Goal: Transaction & Acquisition: Purchase product/service

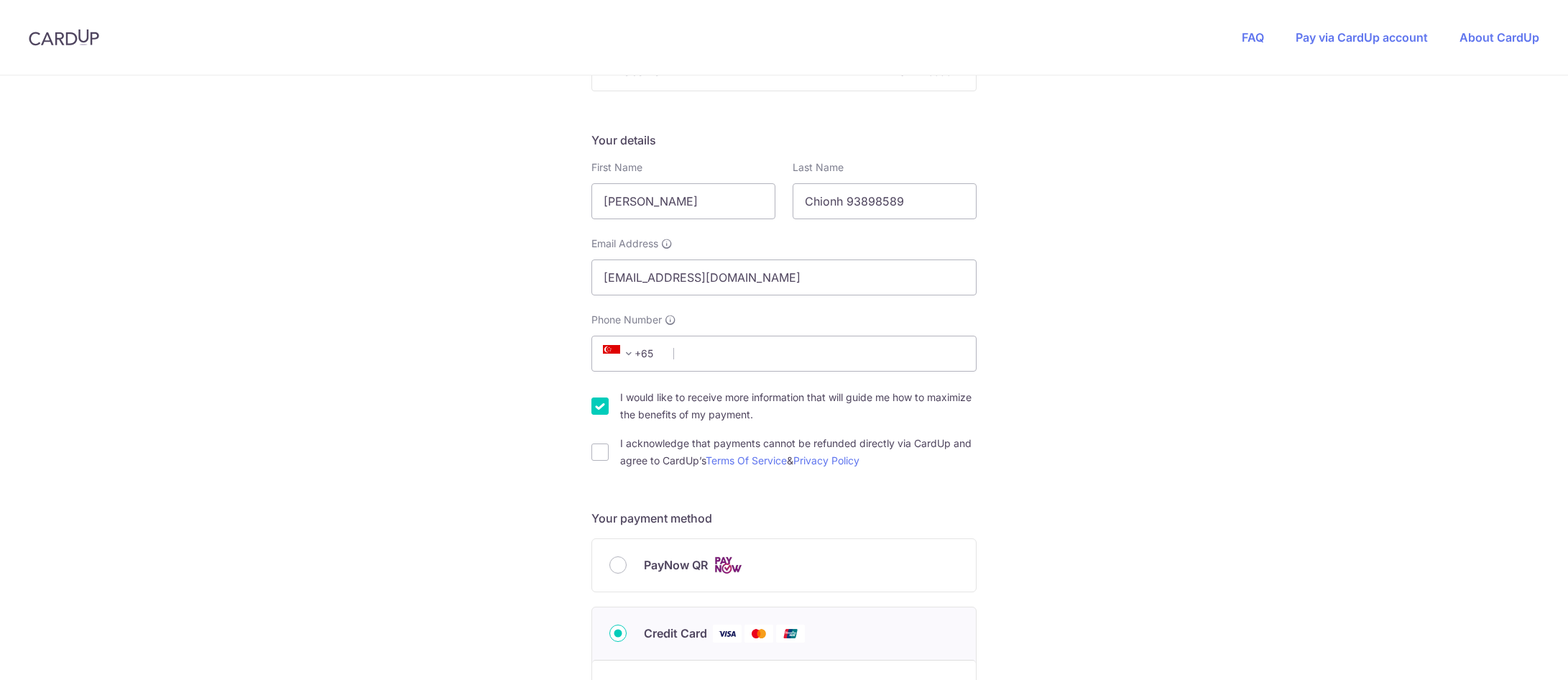
scroll to position [215, 0]
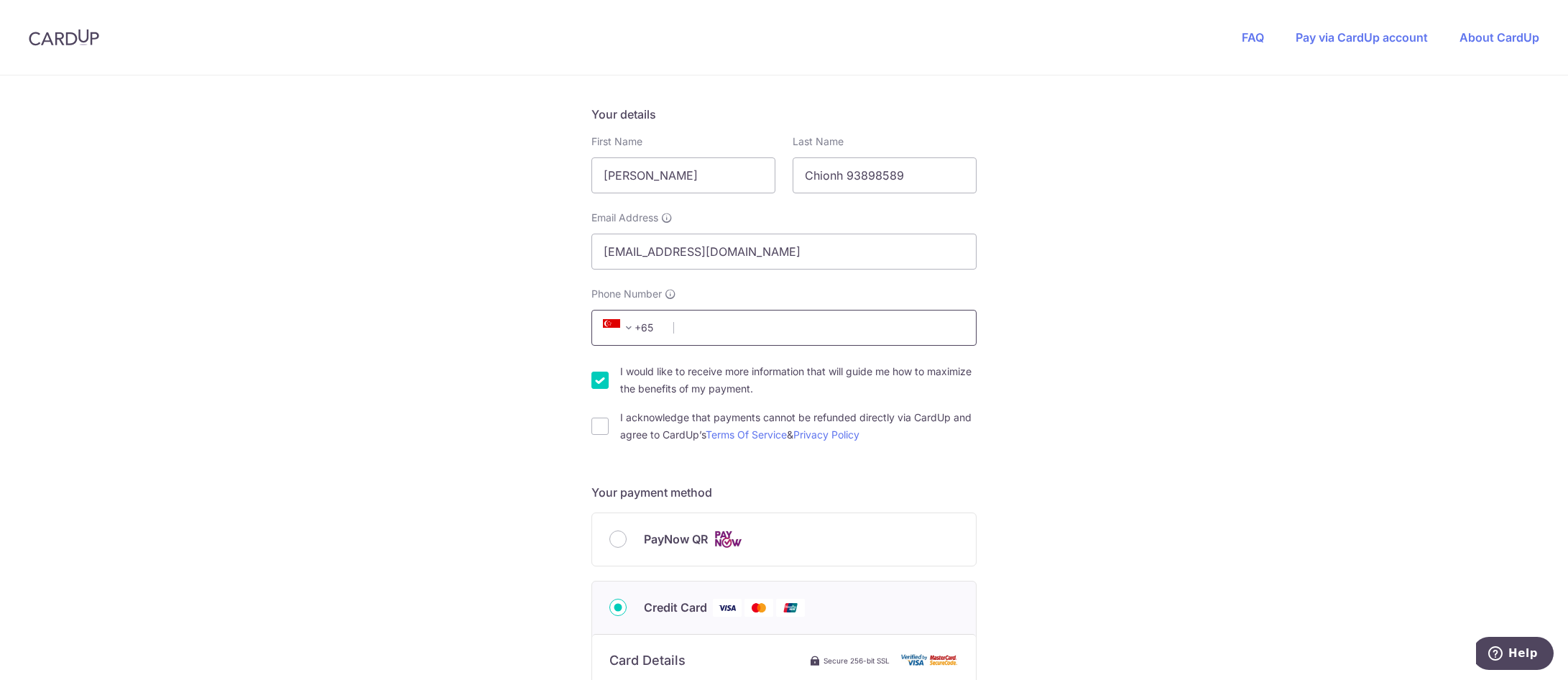
click at [841, 322] on input "Phone Number" at bounding box center [784, 327] width 385 height 36
type input "93898589"
click at [1160, 289] on div "You are paying BE MITEY COMPANY PTE. LTD. BE MITEY COMPANY PTE. LTD. uses CardU…" at bounding box center [784, 562] width 1568 height 1403
click at [598, 425] on input "I acknowledge that payments cannot be refunded directly via CardUp and agree to…" at bounding box center [600, 426] width 18 height 18
checkbox input "true"
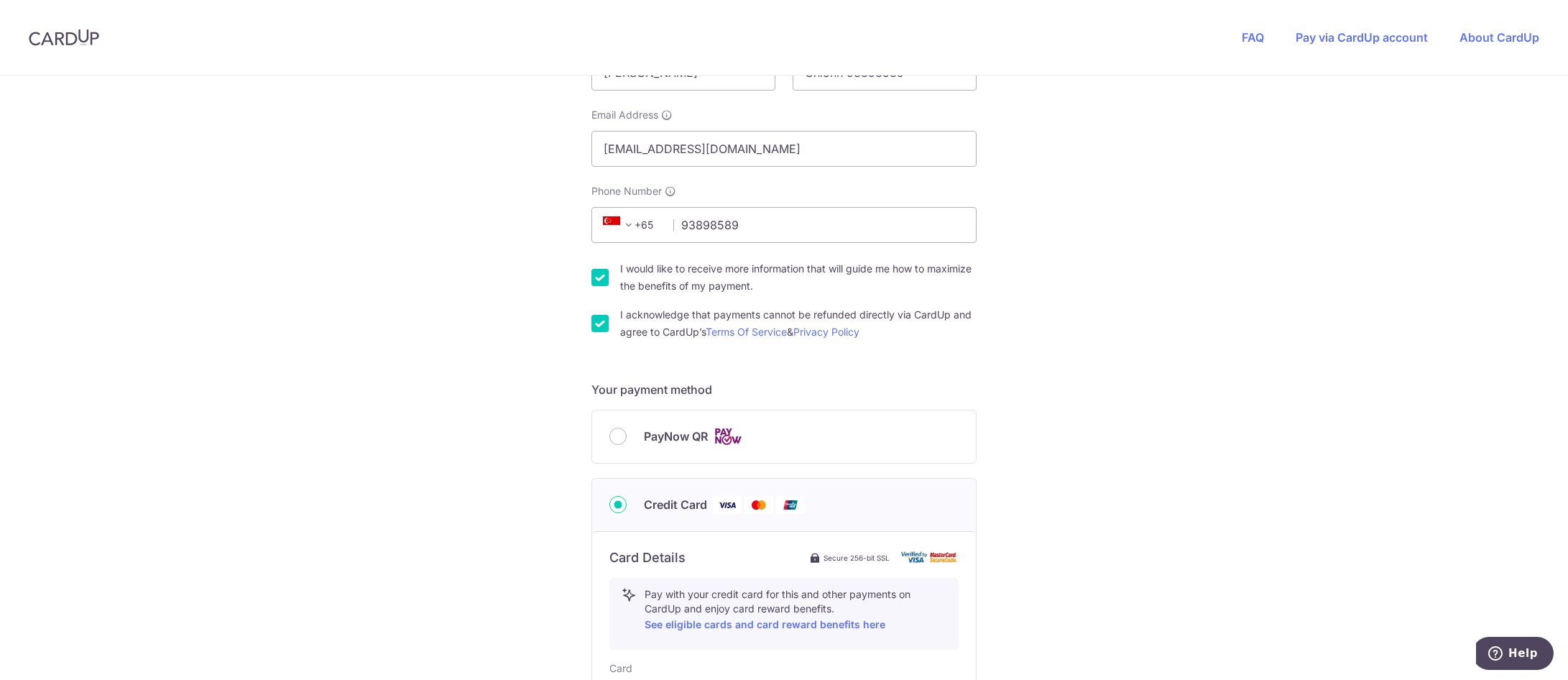
scroll to position [360, 0]
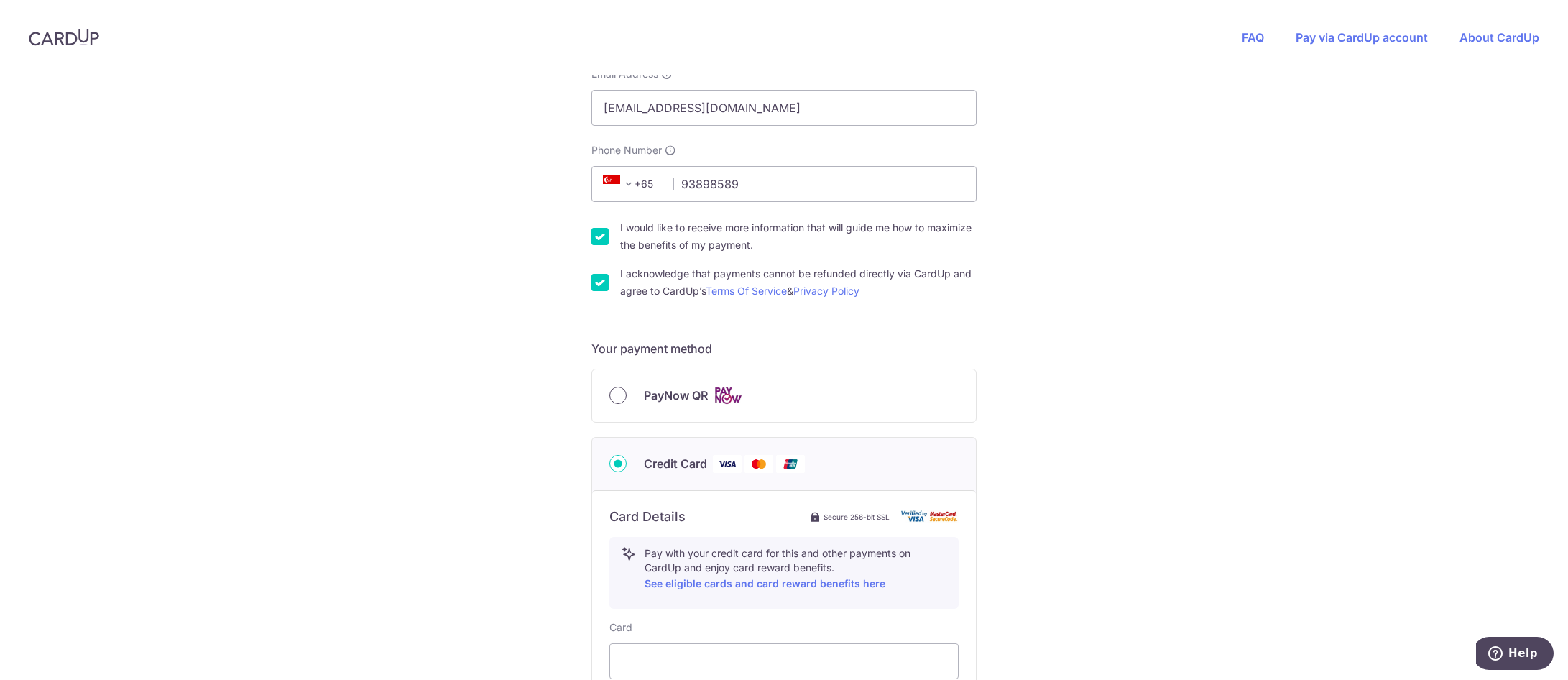
click at [612, 395] on input "PayNow QR" at bounding box center [618, 396] width 18 height 18
radio input "true"
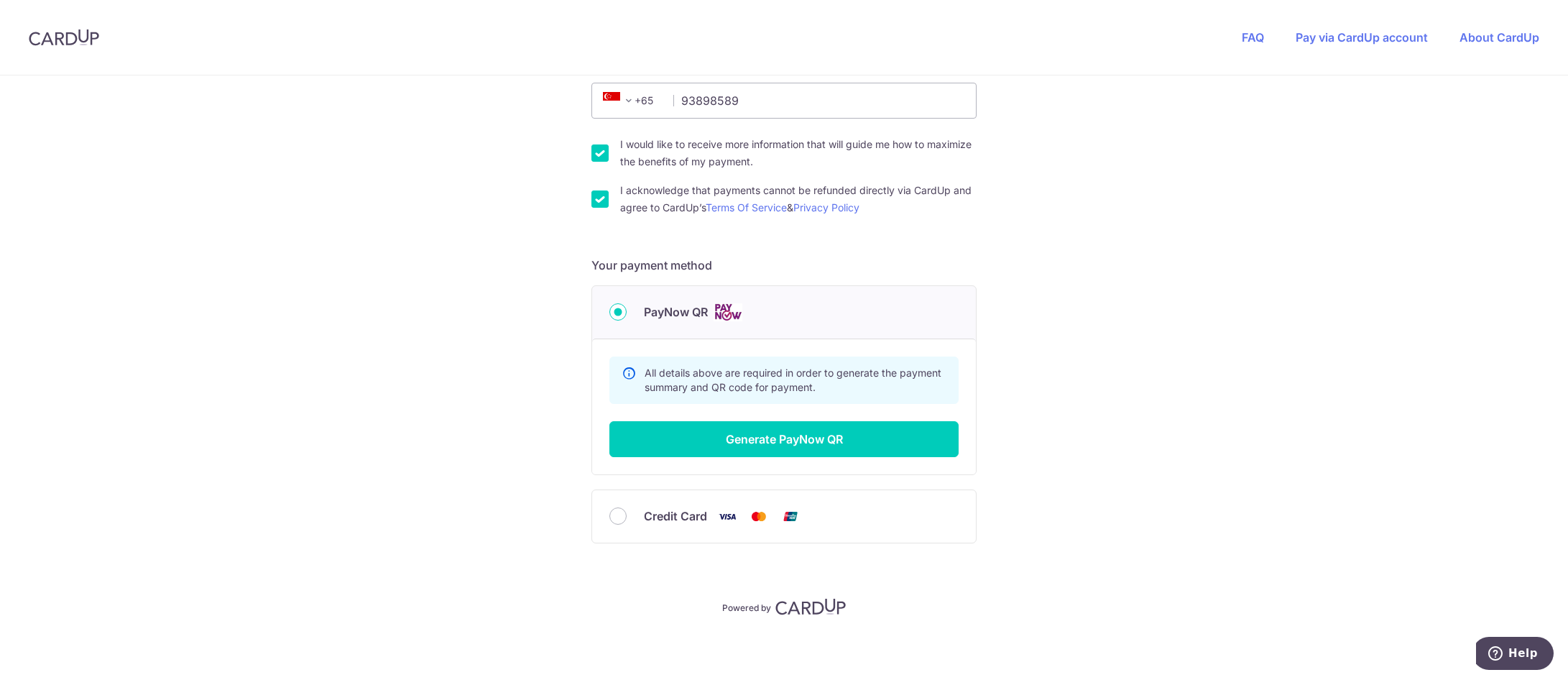
scroll to position [446, 0]
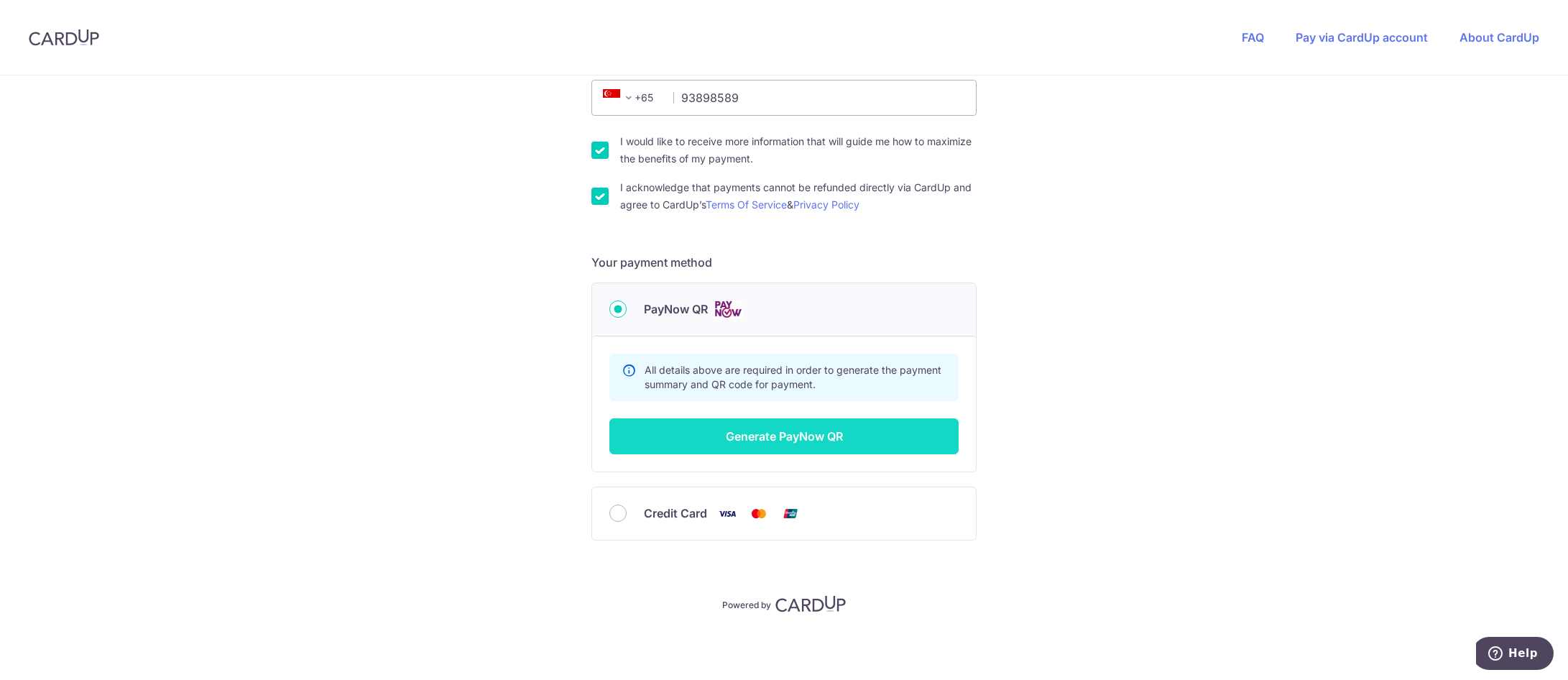
click at [847, 438] on button "Generate PayNow QR" at bounding box center [784, 437] width 350 height 36
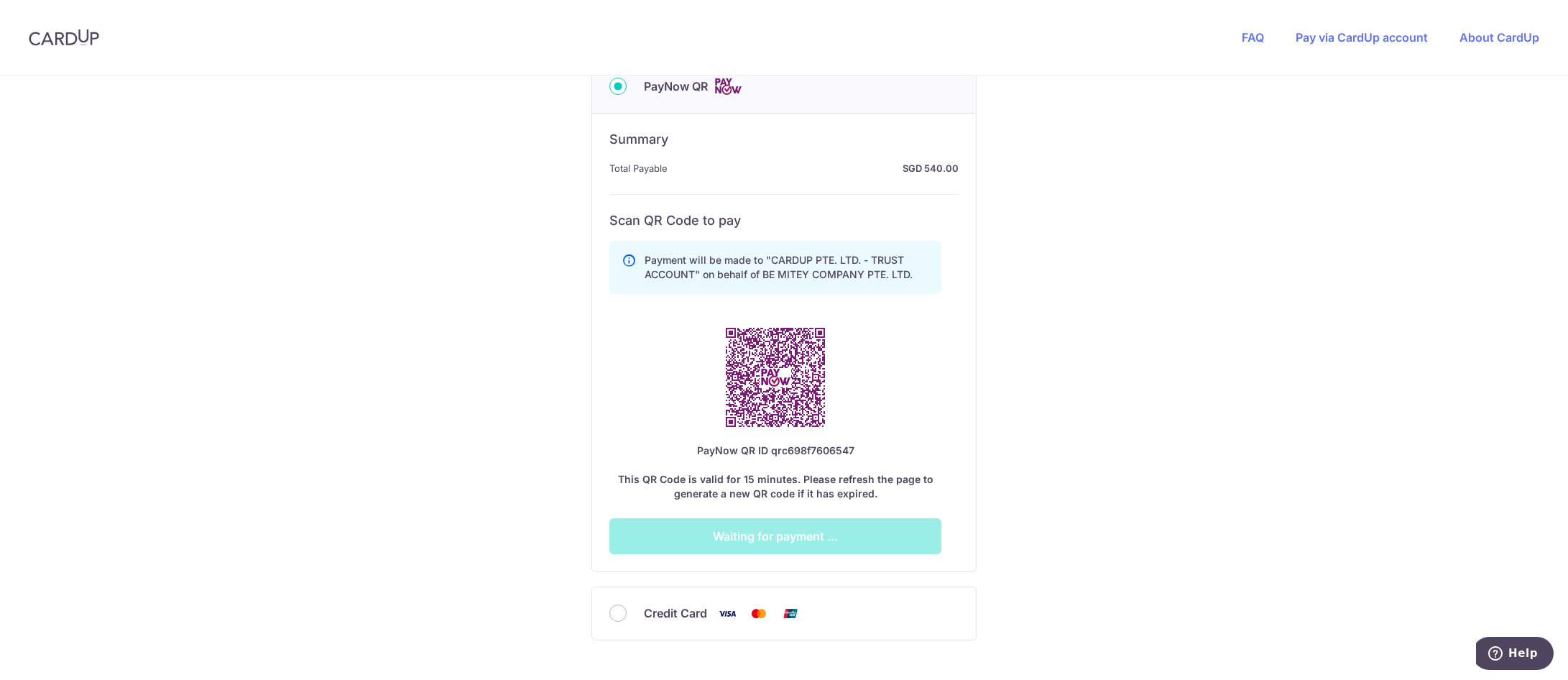
scroll to position [733, 0]
